Goal: Find specific page/section: Find specific page/section

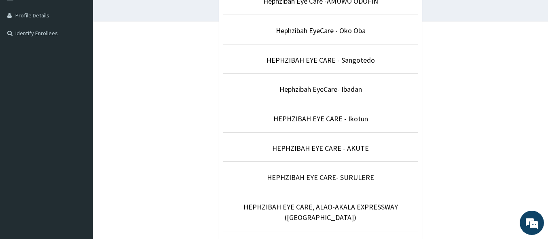
scroll to position [360, 0]
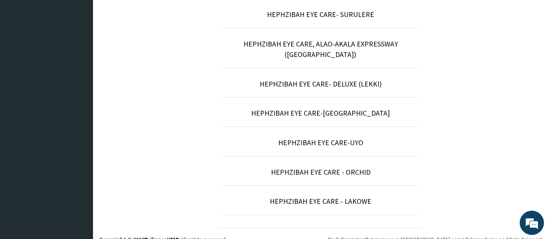
click at [334, 138] on li "HEPHZIBAH EYE CARE-UYO" at bounding box center [320, 141] width 195 height 30
click at [356, 138] on link "HEPHZIBAH EYE CARE-UYO" at bounding box center [320, 142] width 85 height 9
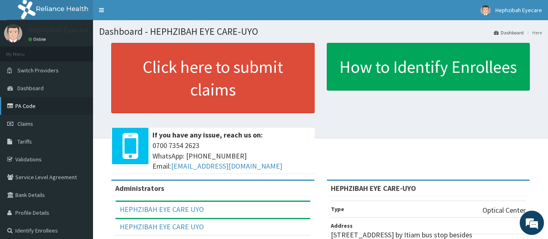
click at [59, 109] on link "PA Code" at bounding box center [46, 106] width 93 height 18
